Goal: Task Accomplishment & Management: Use online tool/utility

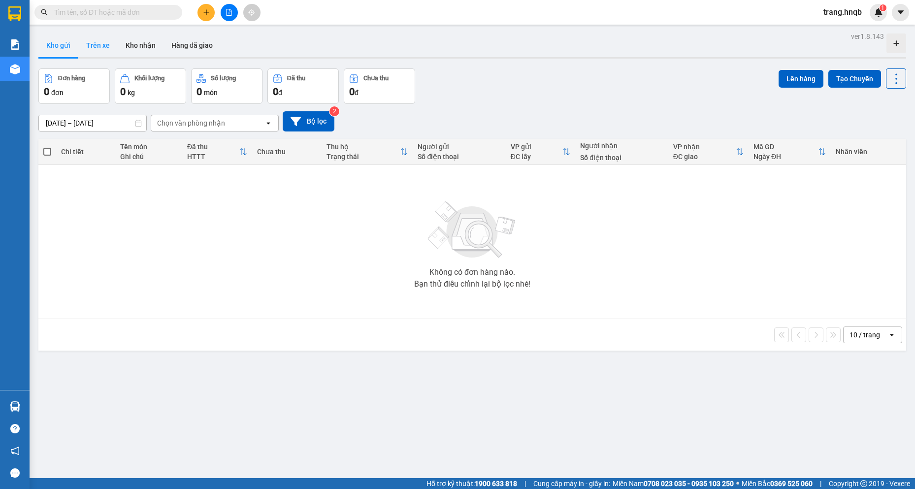
click at [104, 49] on button "Trên xe" at bounding box center [97, 45] width 39 height 24
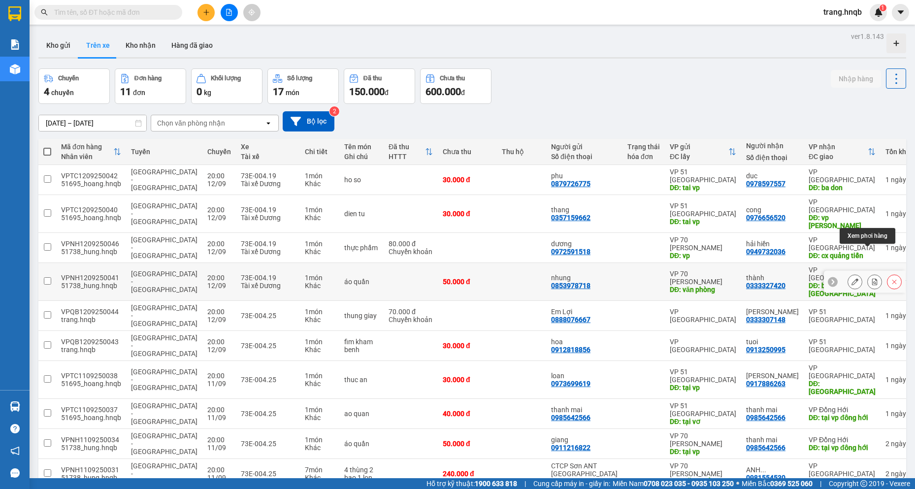
click at [457, 278] on icon at bounding box center [874, 281] width 7 height 7
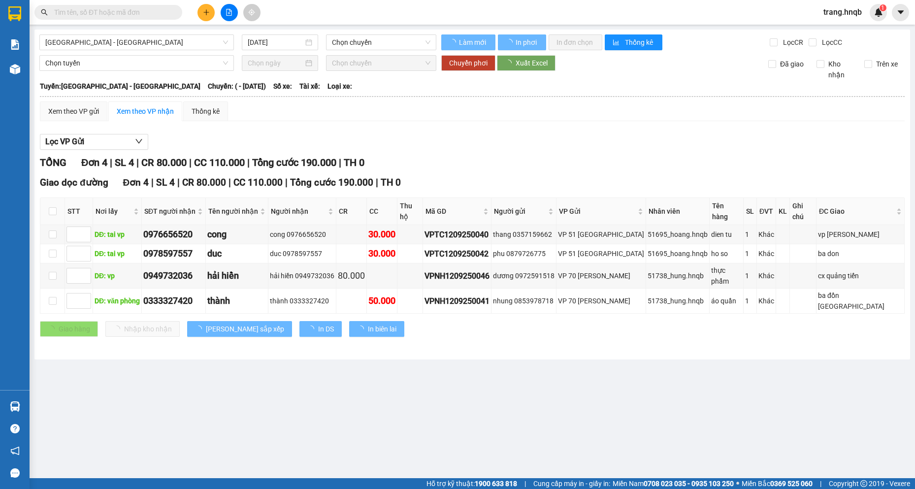
type input "[DATE]"
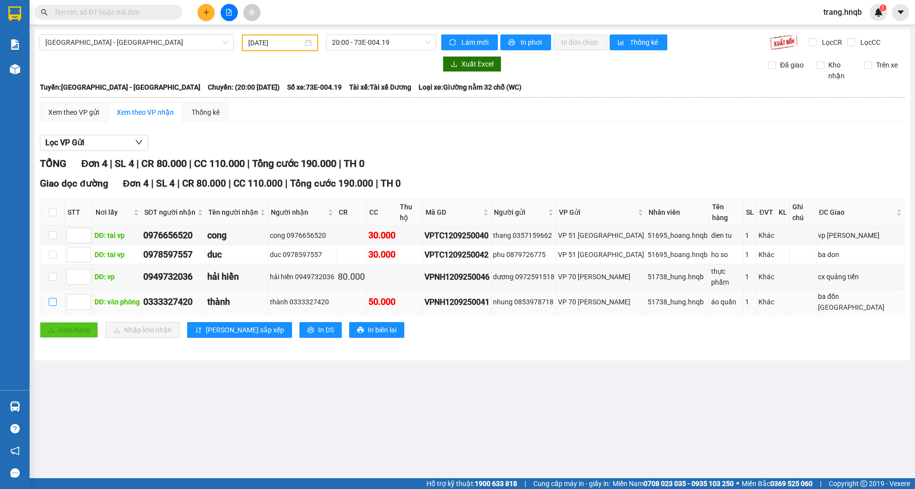
click at [54, 298] on input "checkbox" at bounding box center [53, 302] width 8 height 8
checkbox input "true"
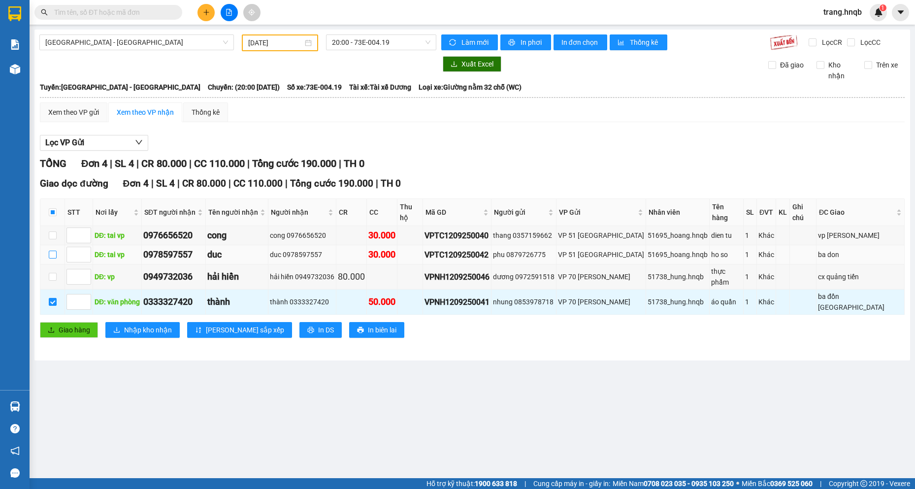
click at [50, 251] on input "checkbox" at bounding box center [53, 255] width 8 height 8
checkbox input "true"
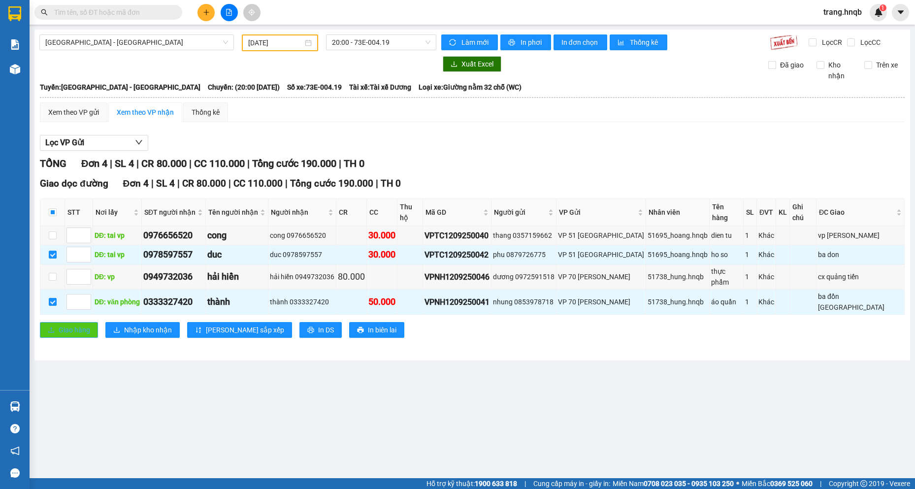
click at [65, 322] on button "Giao hàng" at bounding box center [69, 330] width 58 height 16
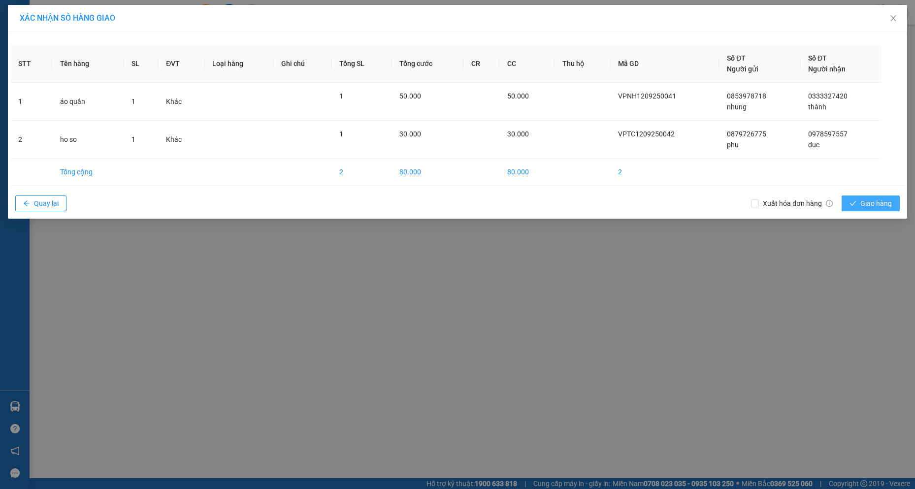
click at [457, 198] on span "Giao hàng" at bounding box center [876, 203] width 32 height 11
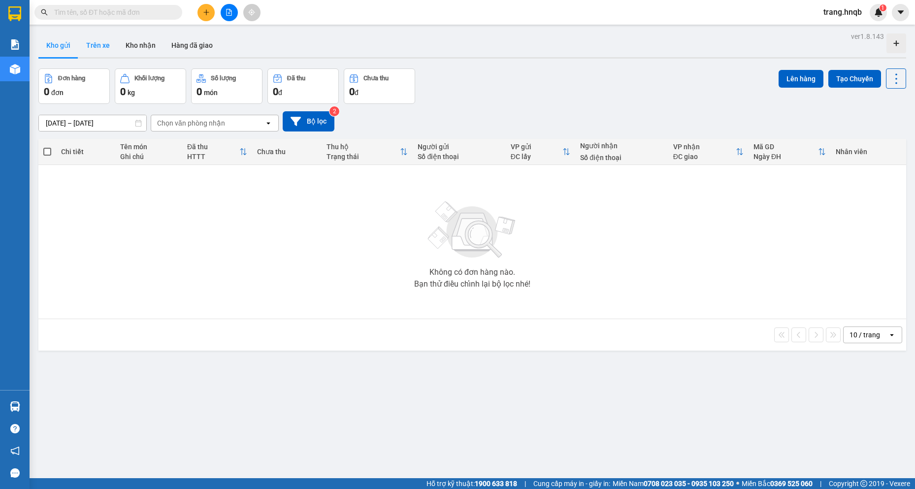
click at [103, 42] on button "Trên xe" at bounding box center [97, 45] width 39 height 24
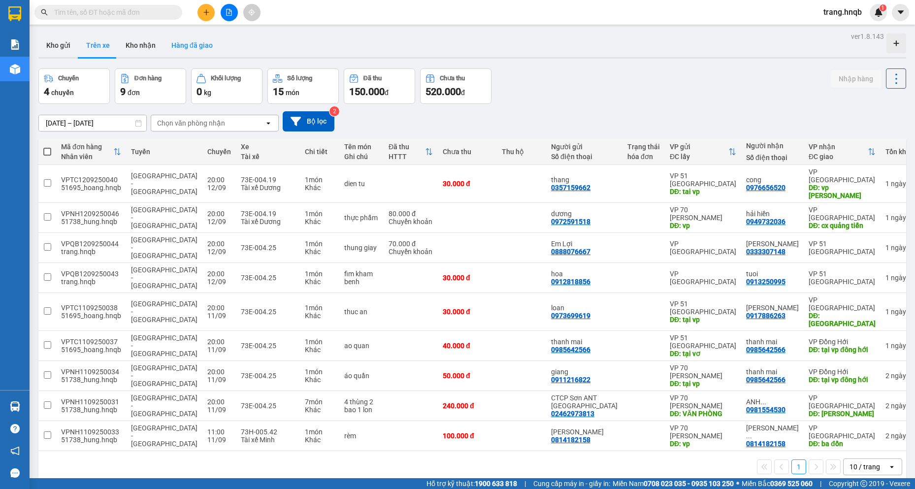
click at [184, 44] on button "Hàng đã giao" at bounding box center [191, 45] width 57 height 24
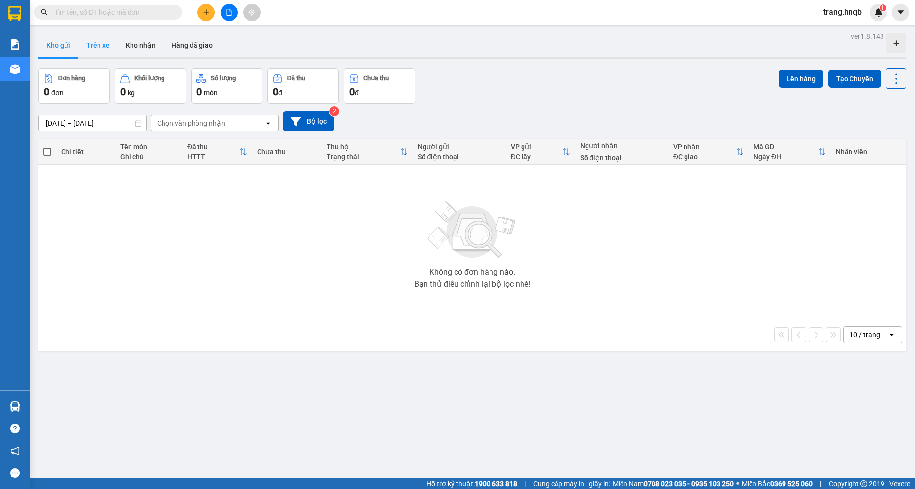
click at [104, 44] on button "Trên xe" at bounding box center [97, 45] width 39 height 24
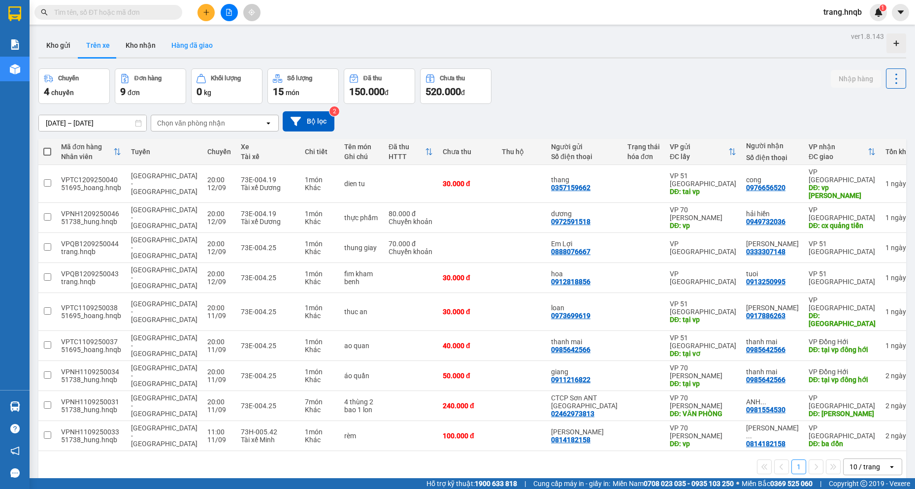
click at [195, 43] on button "Hàng đã giao" at bounding box center [191, 45] width 57 height 24
